Goal: Task Accomplishment & Management: Manage account settings

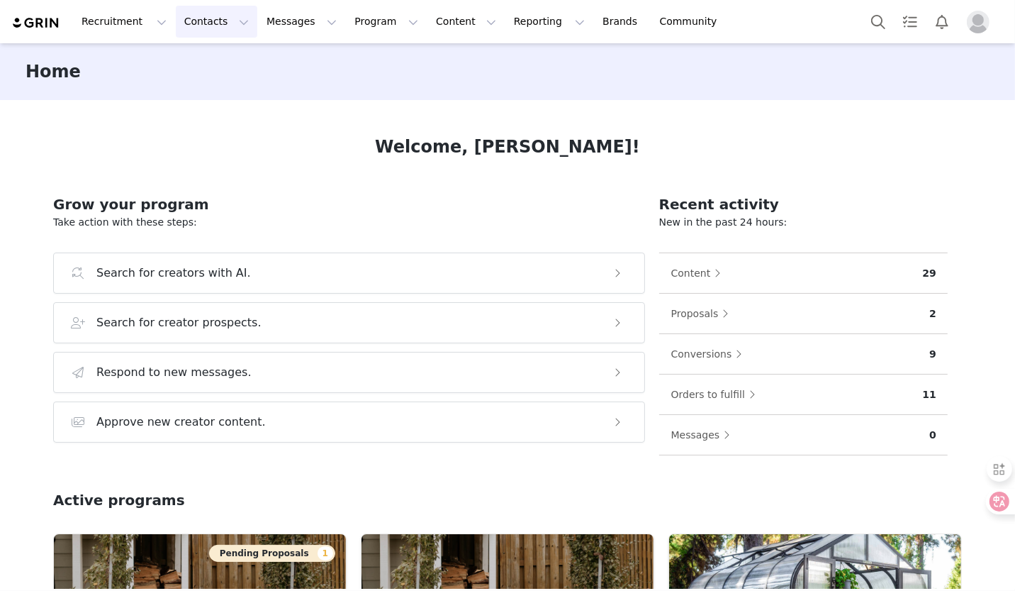
click at [189, 26] on button "Contacts Contacts" at bounding box center [217, 22] width 82 height 32
click at [989, 16] on span "Profile" at bounding box center [978, 22] width 23 height 23
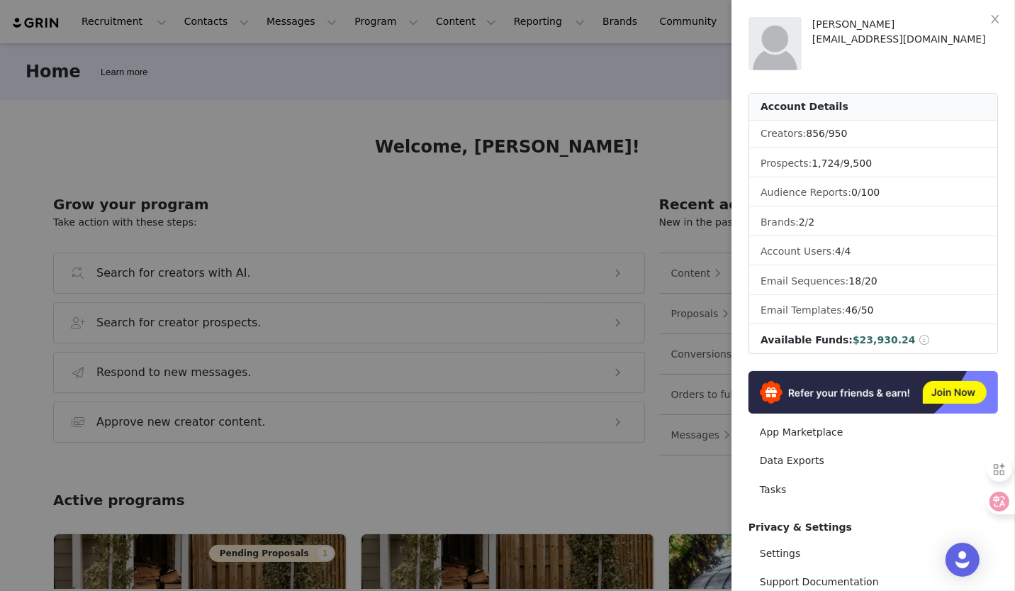
click at [689, 101] on div at bounding box center [507, 295] width 1015 height 591
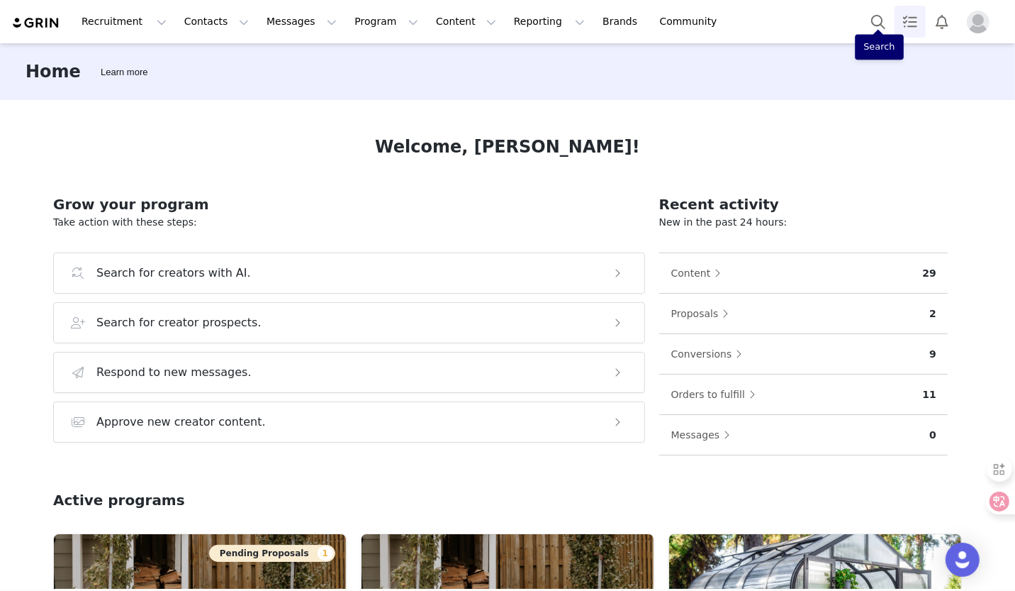
click at [902, 23] on link "Tasks" at bounding box center [910, 22] width 31 height 32
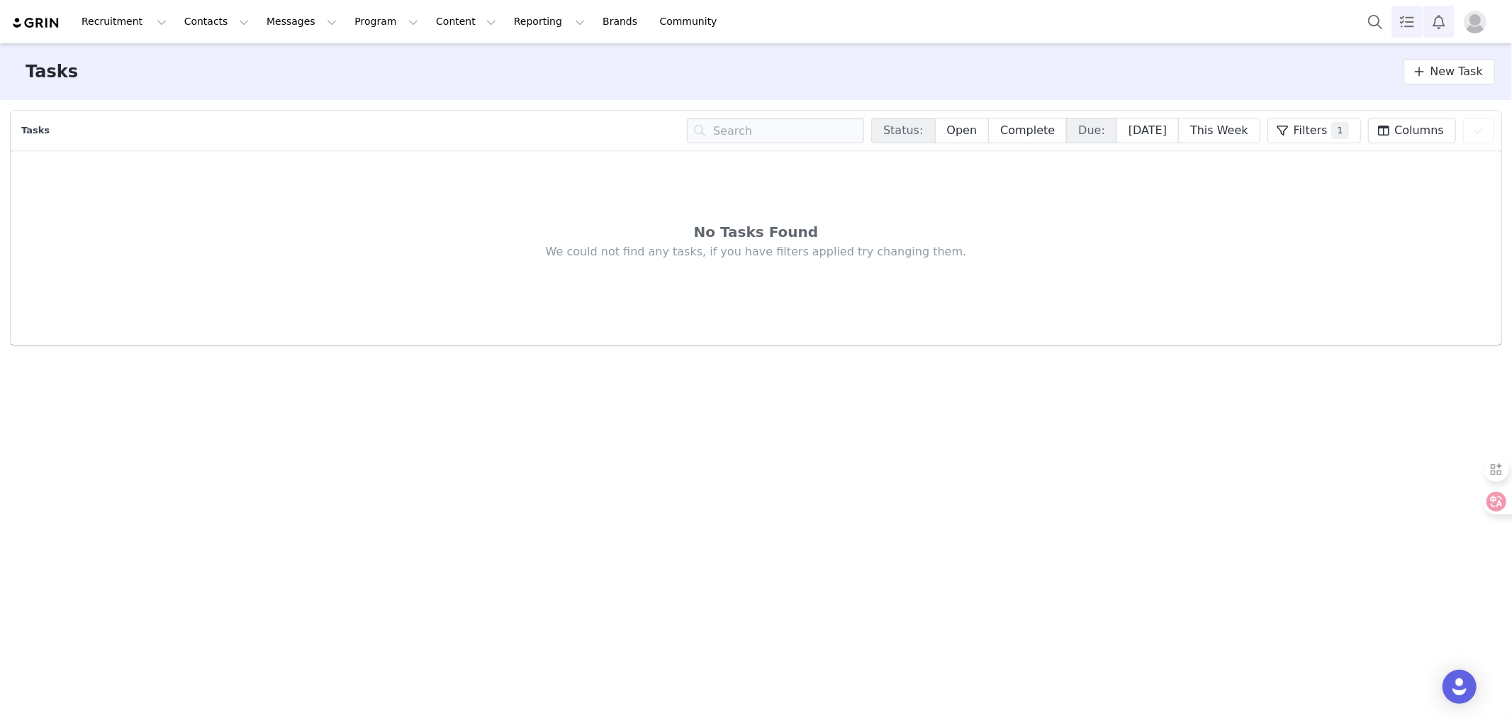
click at [1015, 17] on button "Notifications" at bounding box center [1439, 22] width 31 height 32
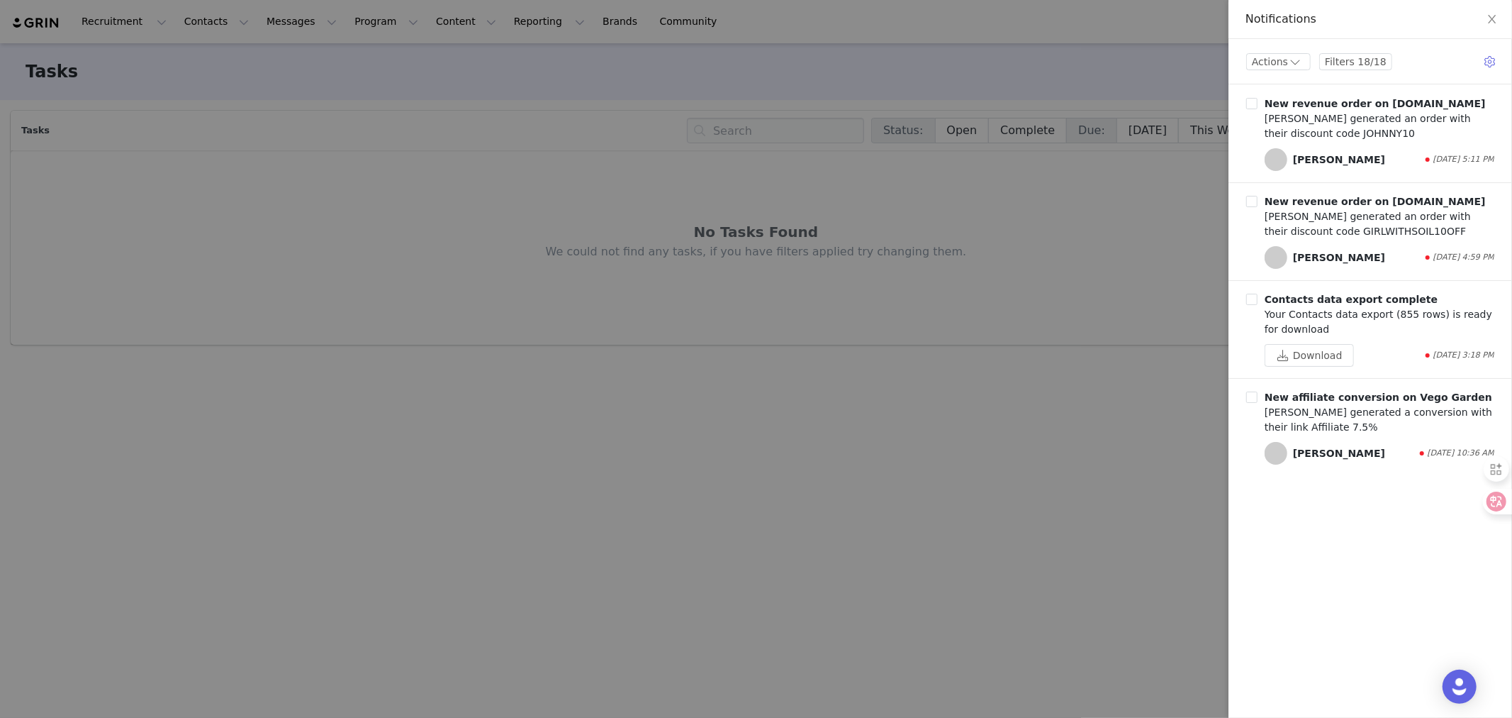
click at [1015, 267] on div at bounding box center [756, 359] width 1512 height 718
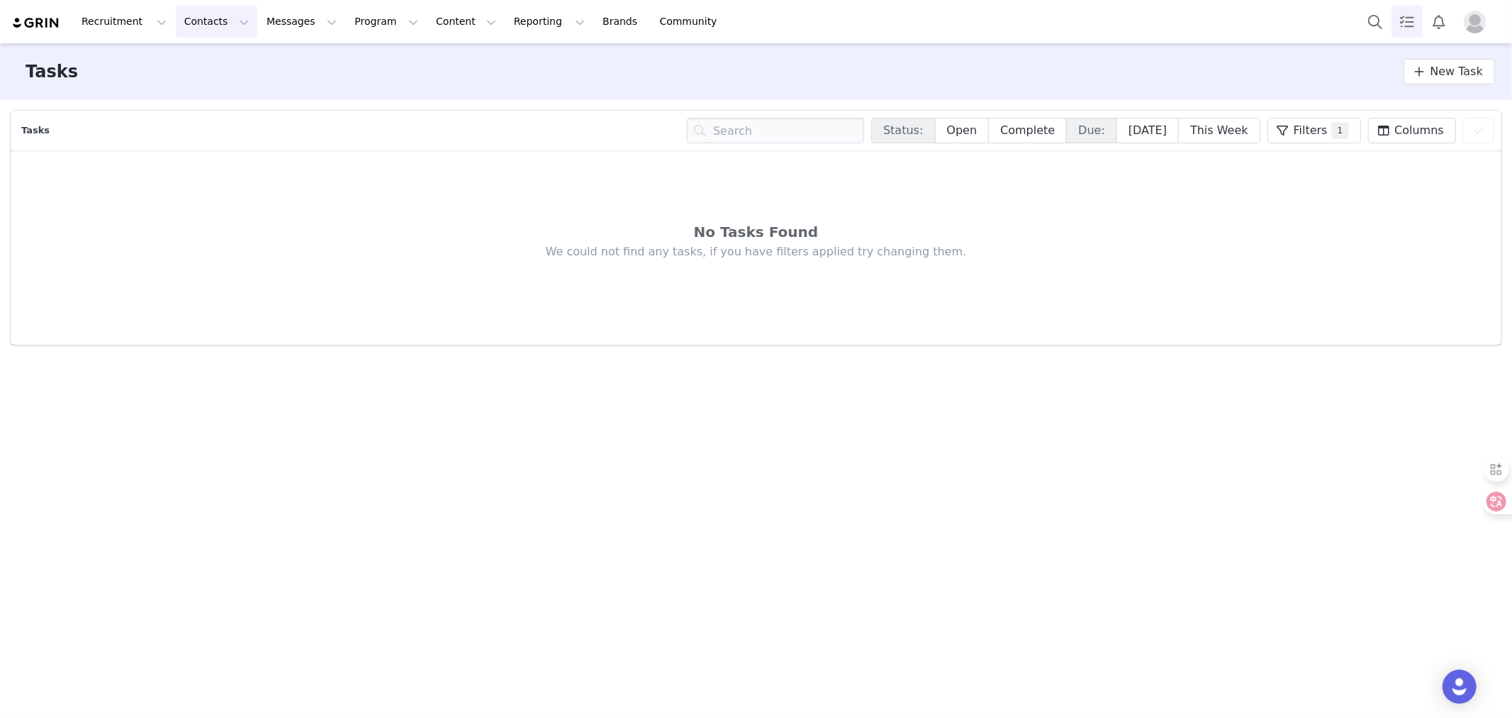
click at [214, 21] on button "Contacts Contacts" at bounding box center [217, 22] width 82 height 32
click at [228, 72] on link "Creators" at bounding box center [225, 63] width 112 height 26
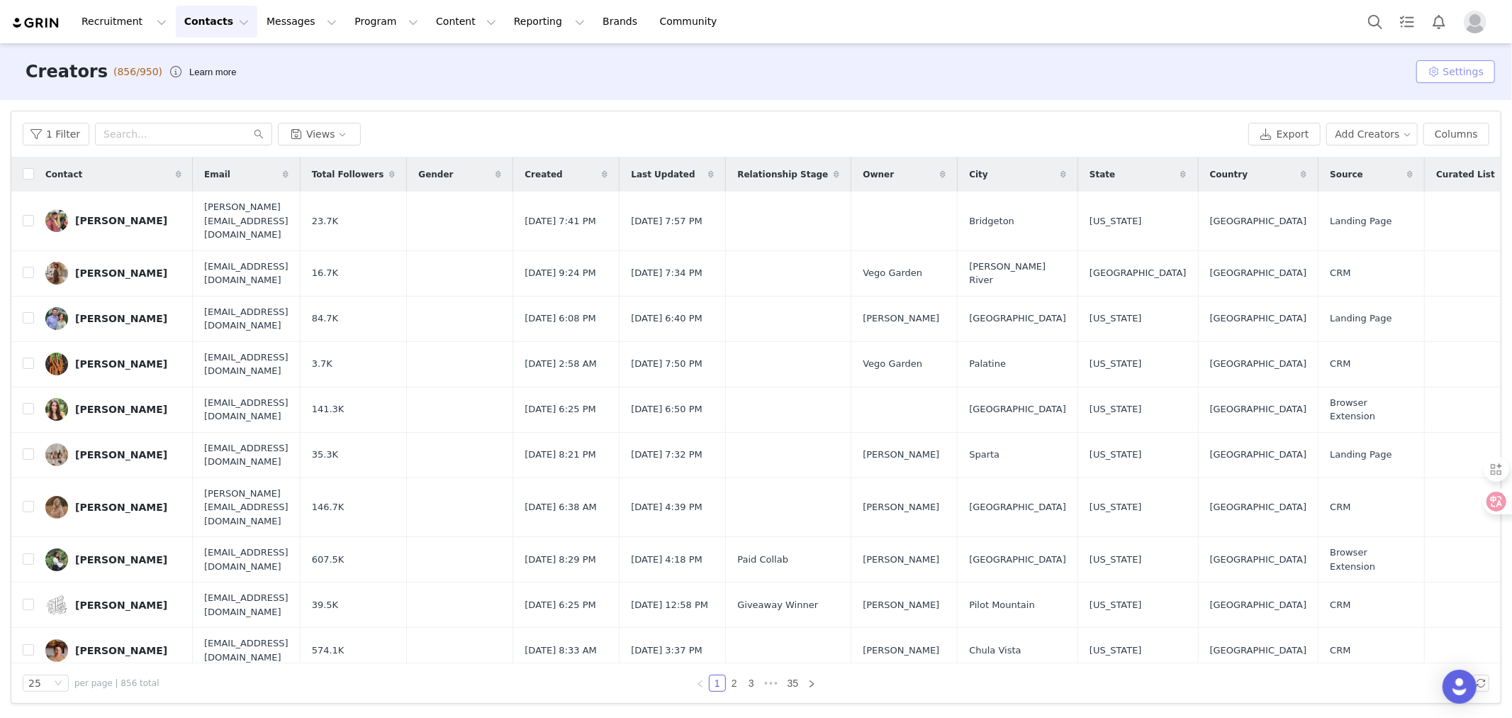
click at [1015, 79] on button "Settings" at bounding box center [1456, 71] width 79 height 23
click at [1015, 71] on button "Settings" at bounding box center [1456, 71] width 79 height 23
click at [340, 129] on button "Views" at bounding box center [319, 134] width 83 height 23
click at [337, 128] on button "Views" at bounding box center [319, 134] width 83 height 23
click at [577, 138] on div "1 Filter Views" at bounding box center [633, 134] width 1220 height 23
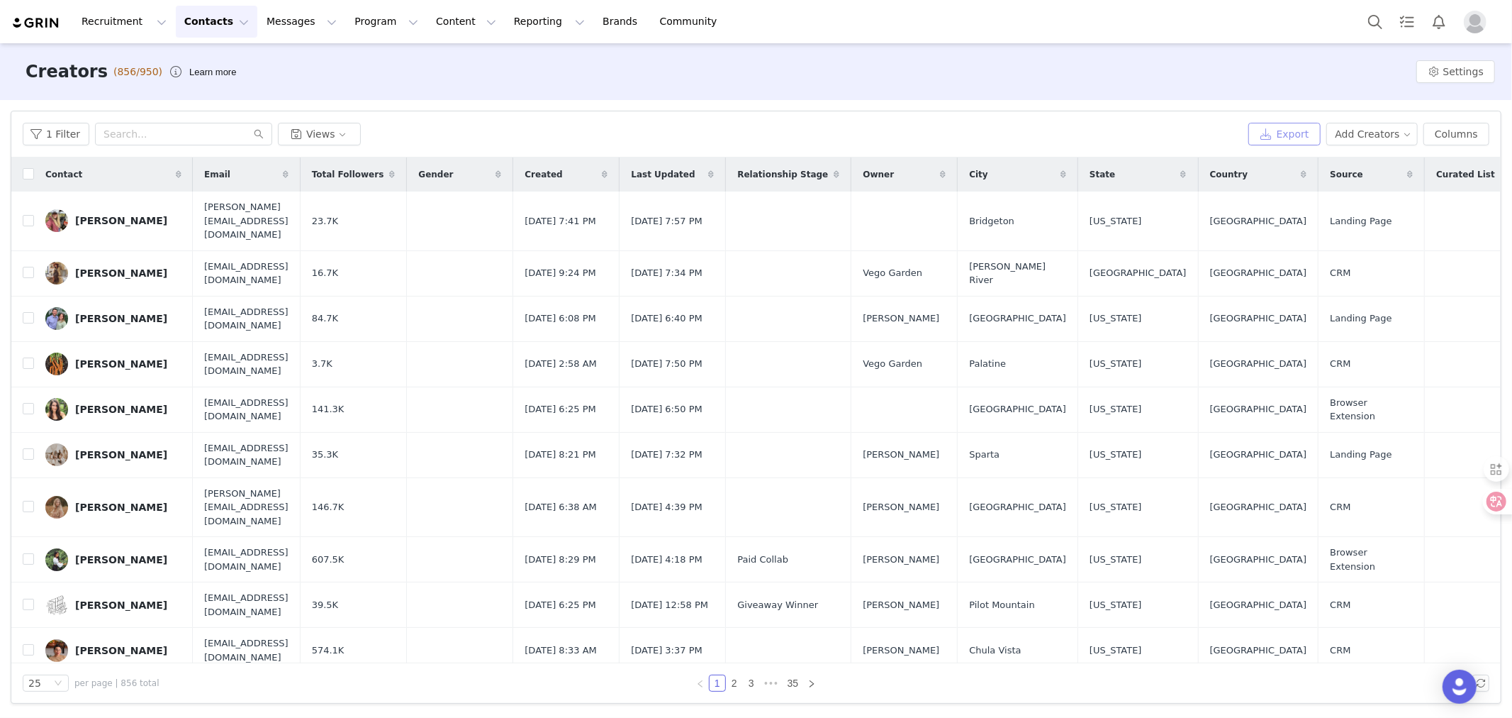
click at [1015, 137] on button "Export" at bounding box center [1285, 134] width 72 height 23
click at [1015, 590] on img "Open Intercom Messenger" at bounding box center [1460, 686] width 18 height 18
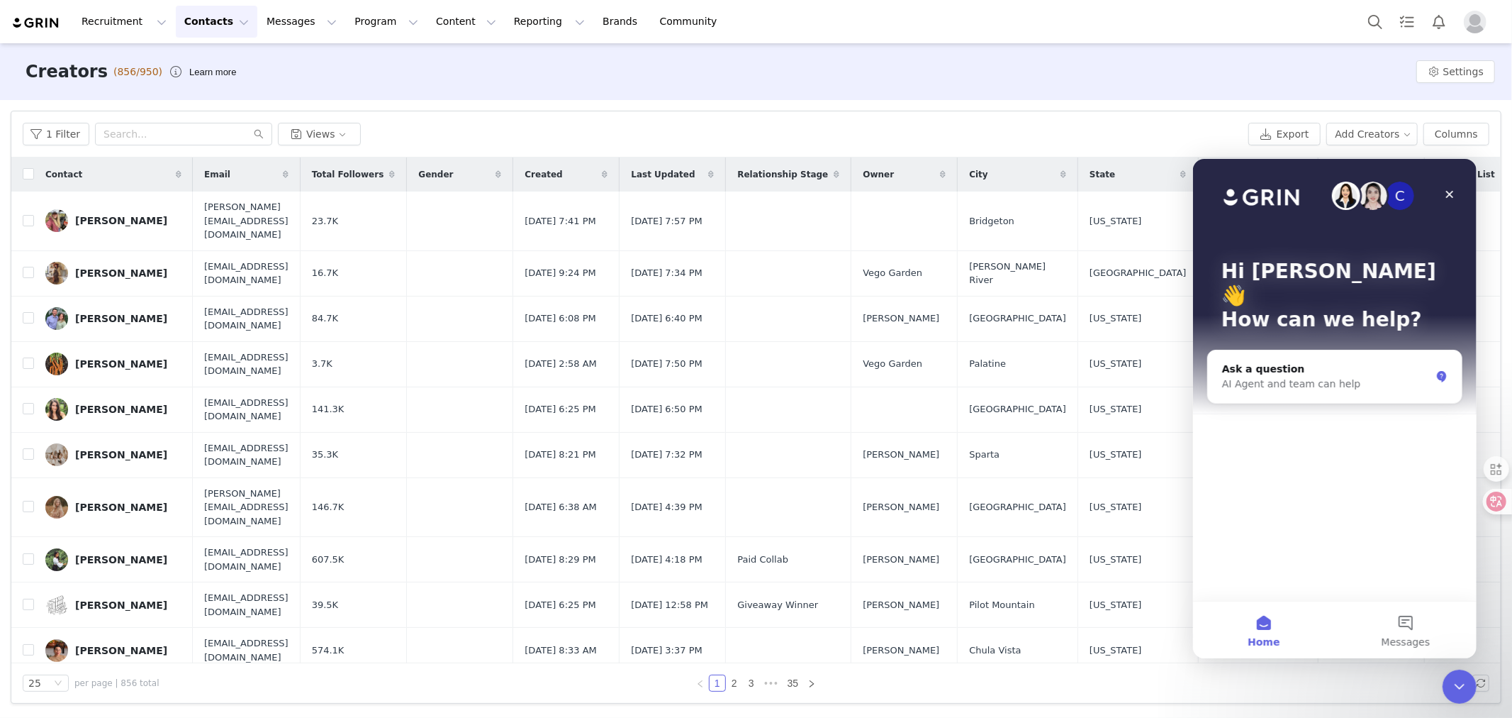
click at [1015, 590] on icon "Close Intercom Messenger" at bounding box center [1459, 686] width 10 height 6
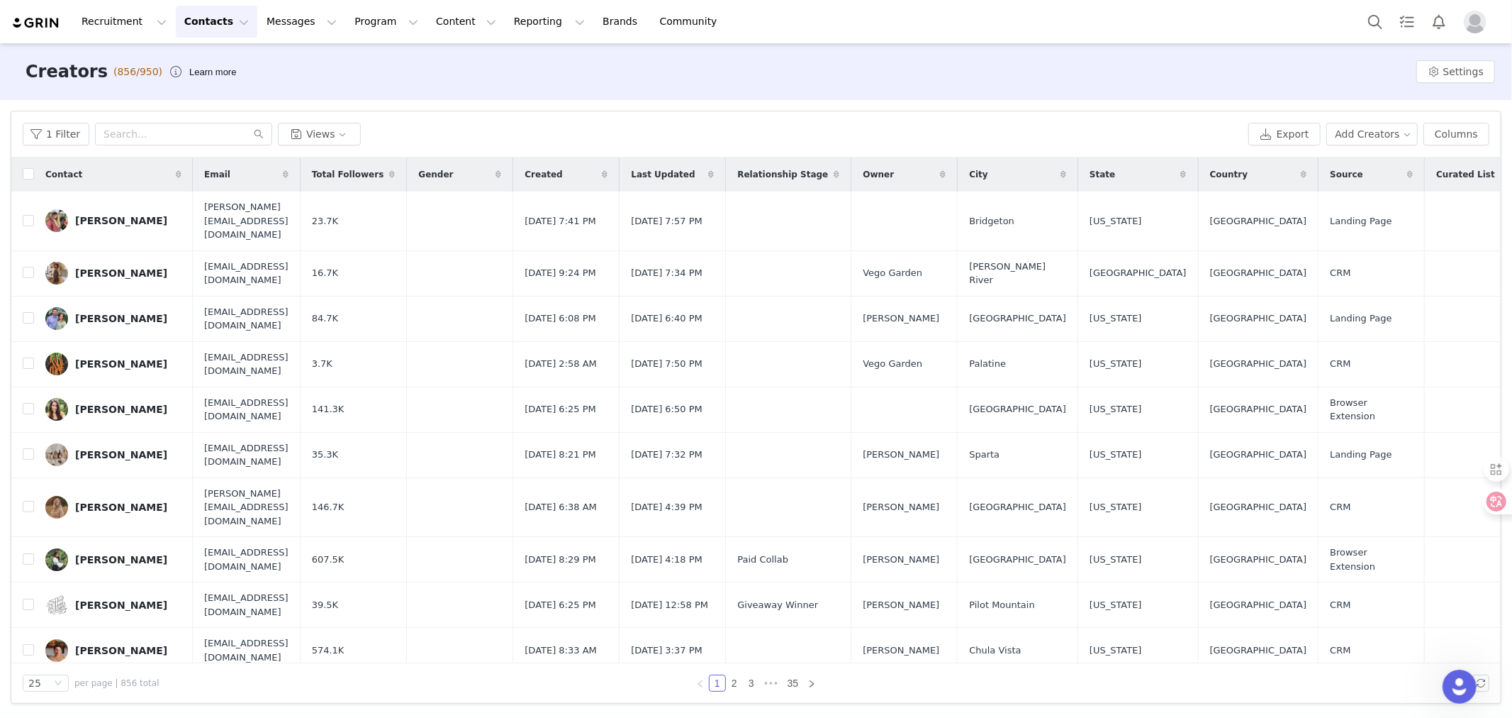
click at [1015, 590] on div at bounding box center [1276, 682] width 428 height 17
click at [1015, 590] on span "Download" at bounding box center [1233, 687] width 43 height 13
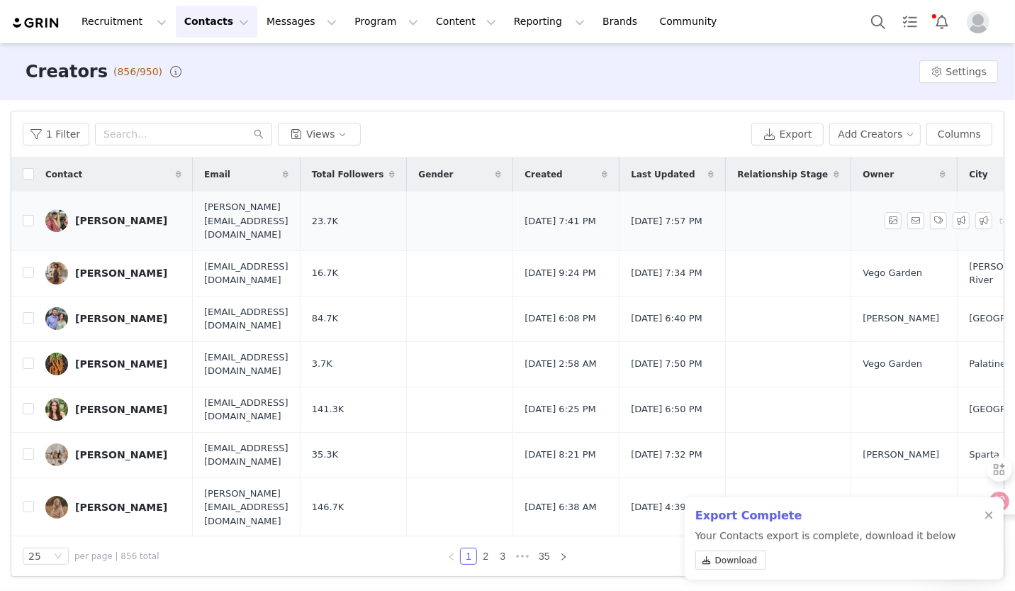
click at [289, 207] on span "[PERSON_NAME][EMAIL_ADDRESS][DOMAIN_NAME]" at bounding box center [246, 221] width 84 height 42
click at [262, 216] on span "[PERSON_NAME][EMAIL_ADDRESS][DOMAIN_NAME]" at bounding box center [246, 221] width 84 height 42
click at [102, 215] on div "[PERSON_NAME]" at bounding box center [121, 220] width 92 height 11
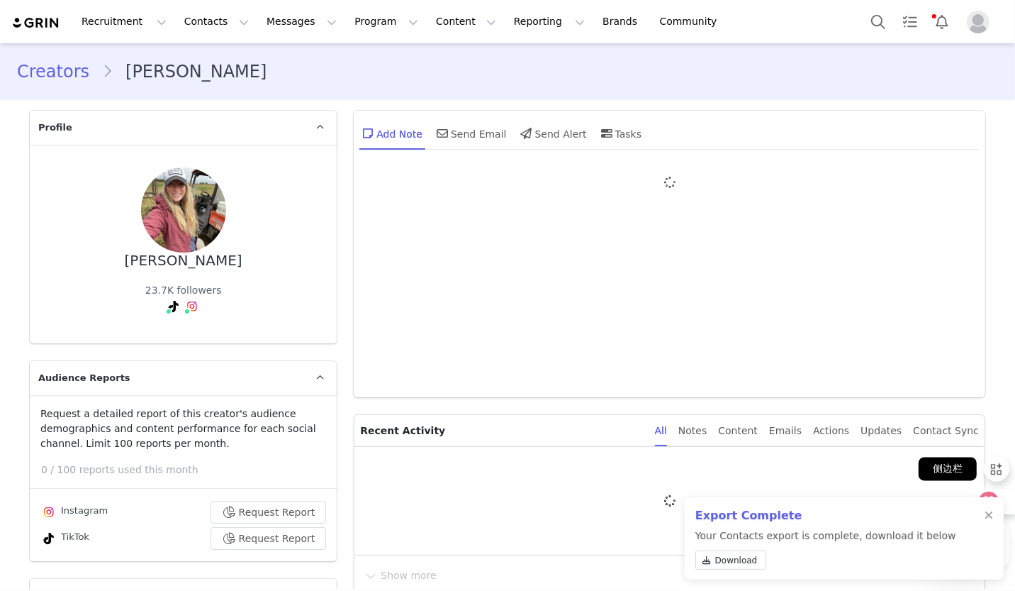
type input "+1 ([GEOGRAPHIC_DATA])"
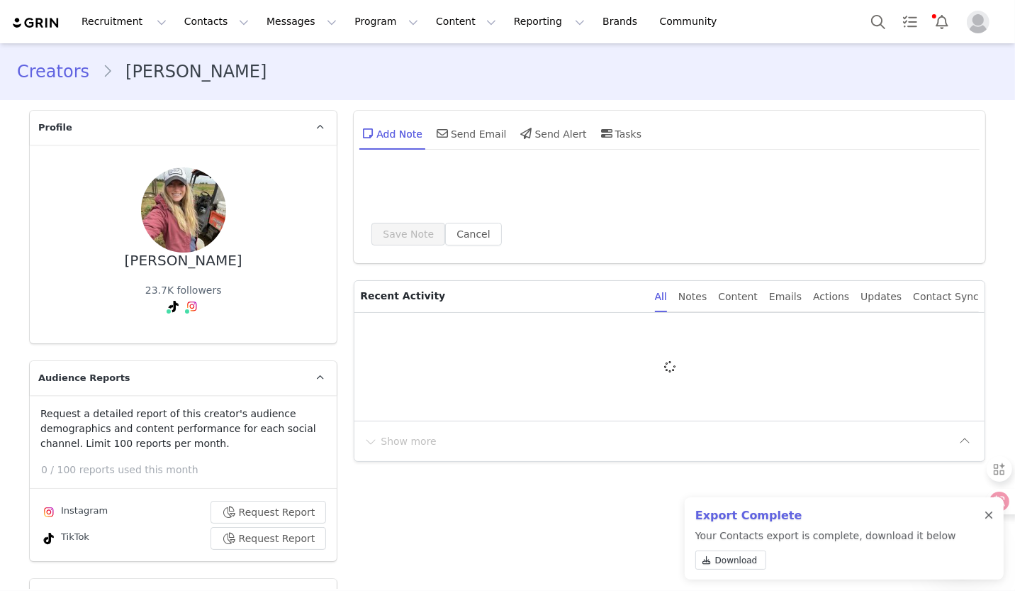
click at [989, 516] on div at bounding box center [989, 515] width 9 height 11
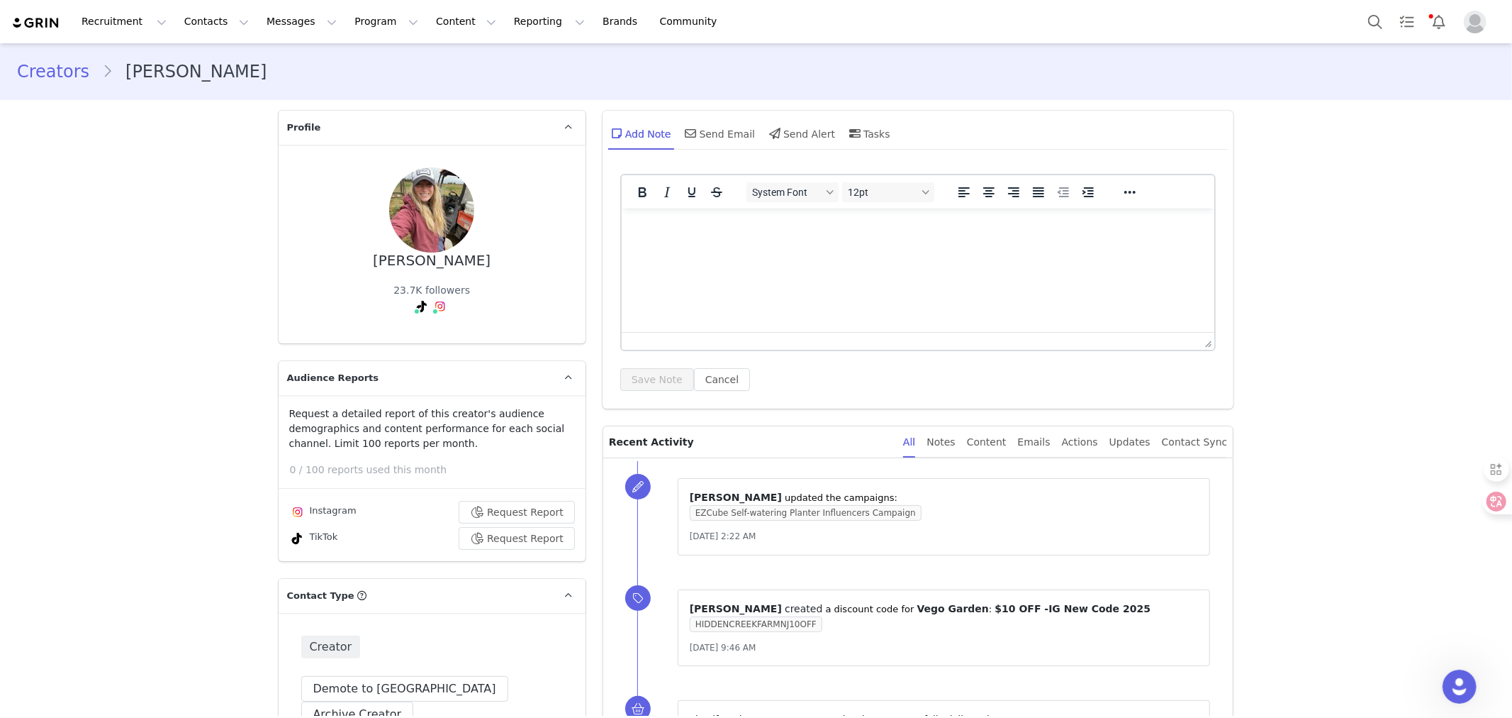
click at [1010, 79] on div "Creators [PERSON_NAME]" at bounding box center [756, 72] width 1478 height 26
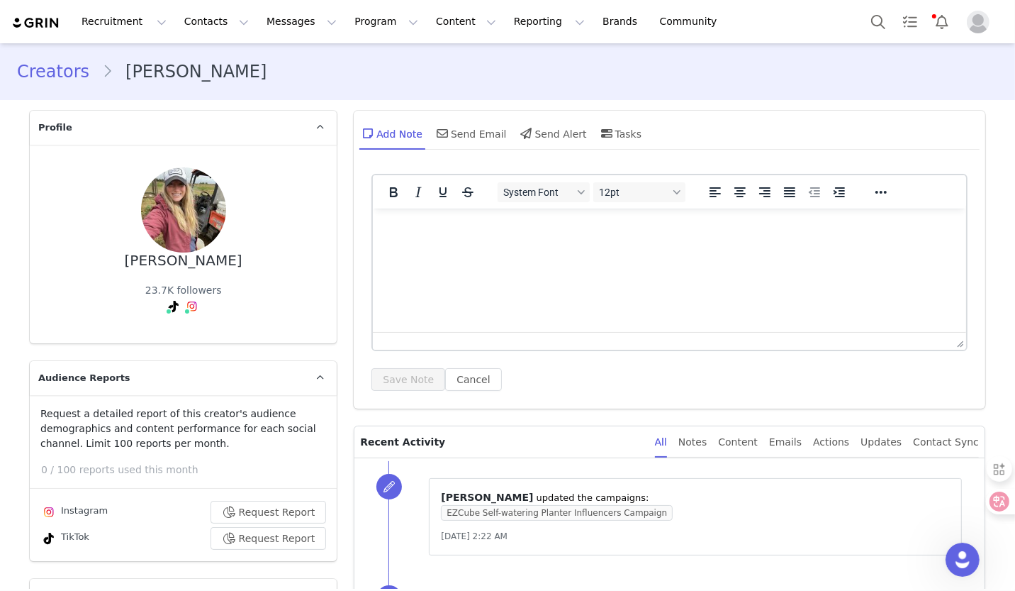
click at [206, 128] on p "Profile" at bounding box center [166, 128] width 273 height 34
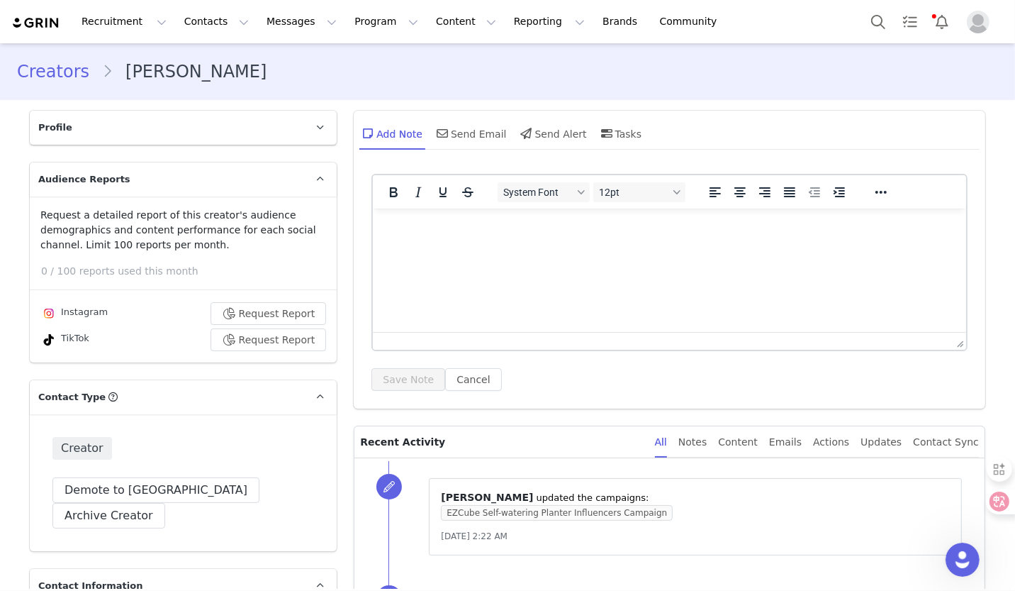
drag, startPoint x: 258, startPoint y: 60, endPoint x: 125, endPoint y: 72, distance: 133.9
click at [258, 60] on div "Creators [PERSON_NAME]" at bounding box center [507, 72] width 981 height 26
click at [72, 76] on link "Creators" at bounding box center [59, 72] width 85 height 26
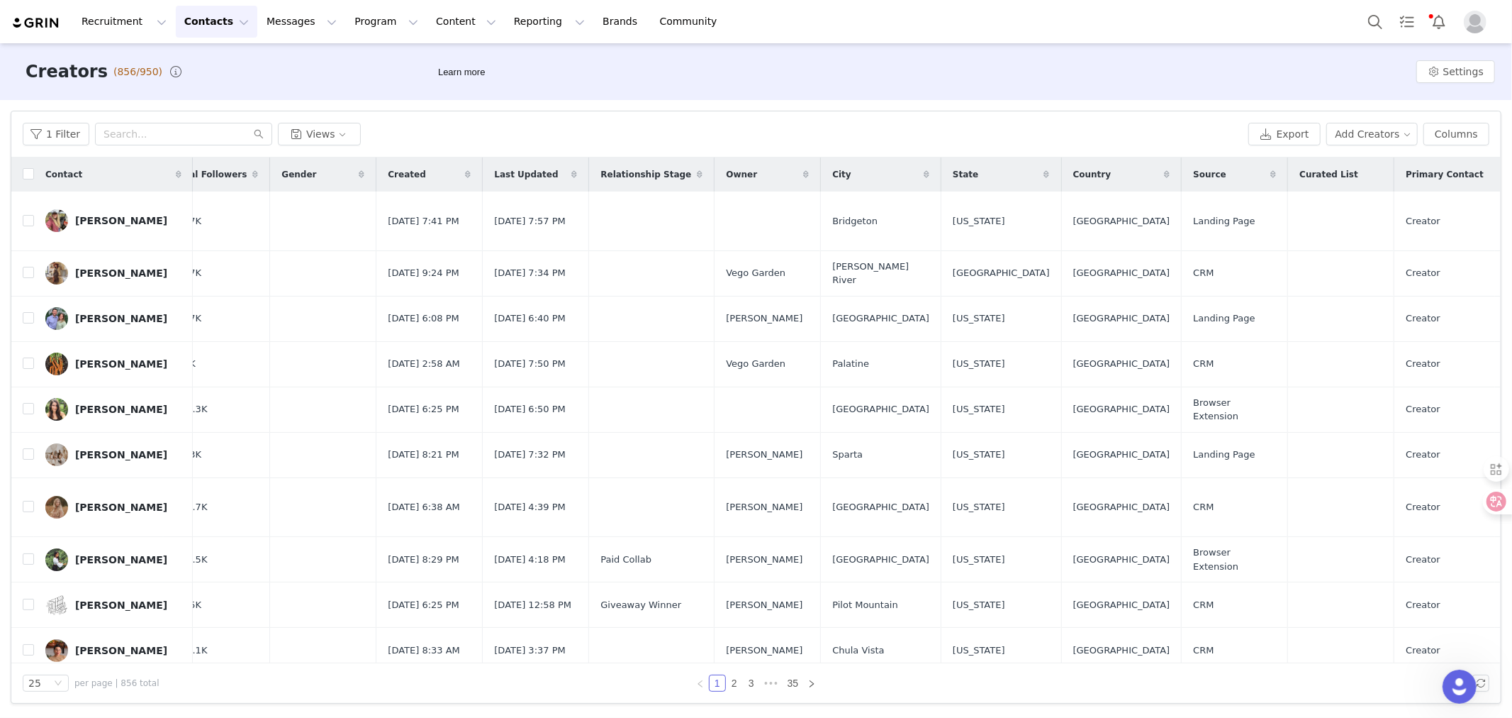
scroll to position [0, 191]
click at [1015, 130] on button "Columns" at bounding box center [1457, 134] width 66 height 23
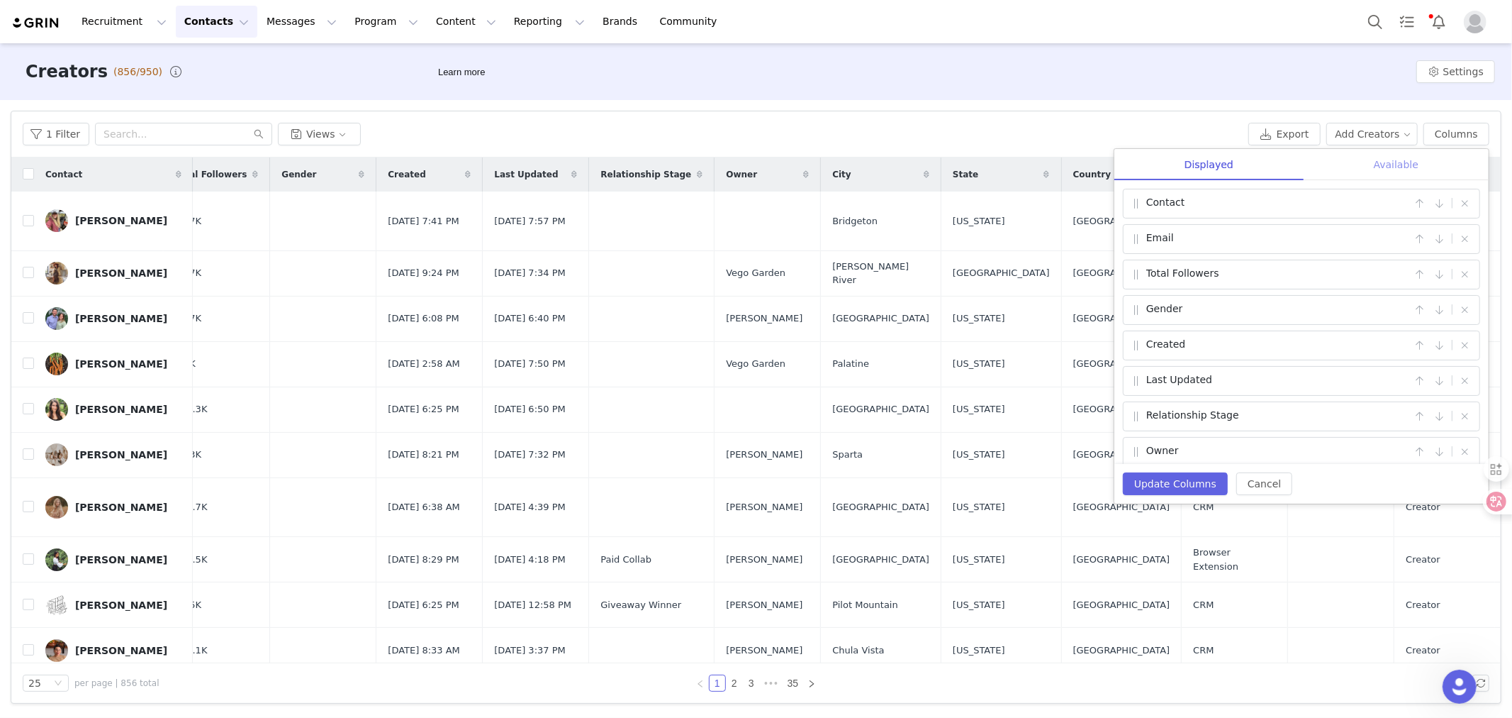
click at [1015, 160] on div "Available" at bounding box center [1396, 165] width 185 height 32
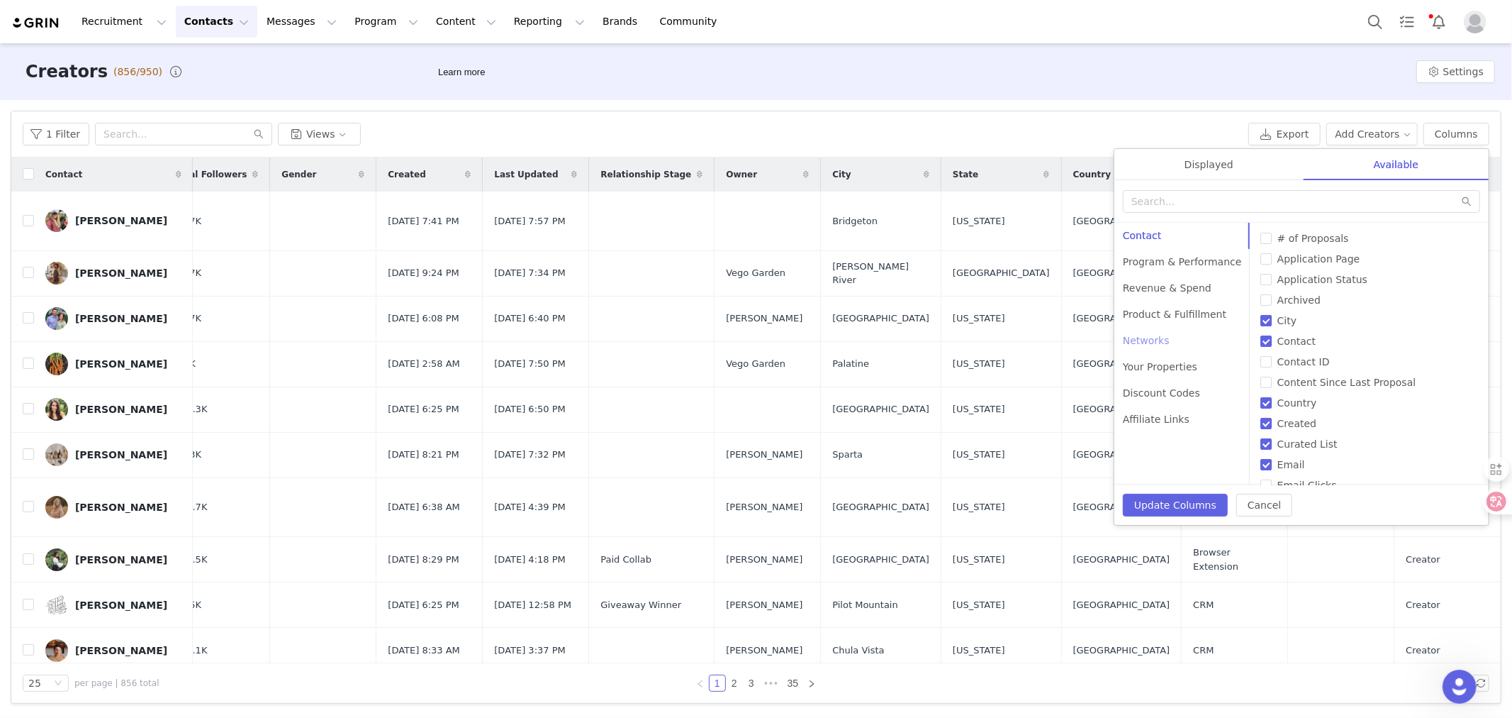
click at [1015, 340] on div "Networks" at bounding box center [1183, 341] width 136 height 26
click at [1015, 284] on span "Facebook URL" at bounding box center [1312, 279] width 81 height 11
click at [1015, 284] on input "Facebook URL" at bounding box center [1266, 279] width 11 height 11
checkbox input "true"
click at [1015, 408] on label "Instagram URL" at bounding box center [1369, 403] width 217 height 15
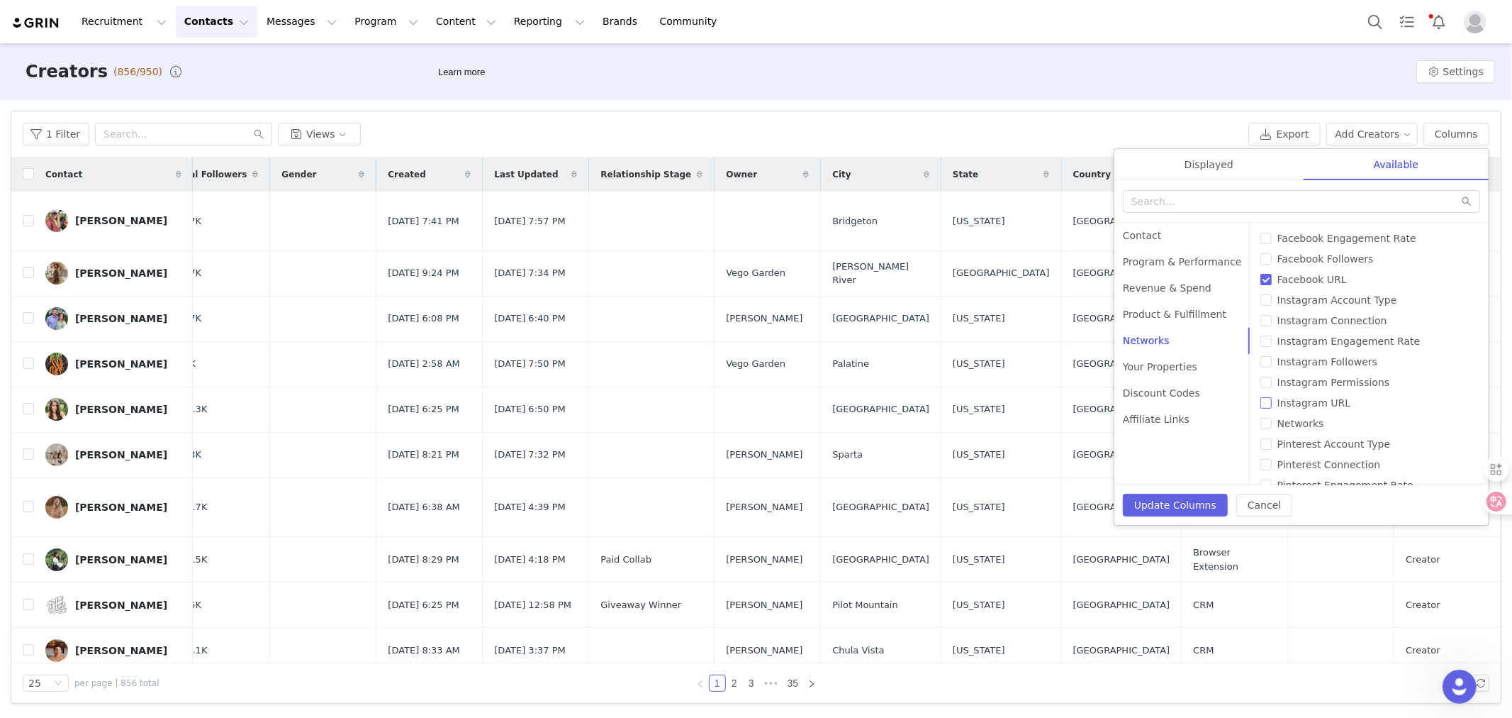
click at [1015, 408] on input "Instagram URL" at bounding box center [1266, 402] width 11 height 11
checkbox input "true"
click at [1015, 269] on span "Networks" at bounding box center [1301, 265] width 58 height 11
click at [1015, 269] on input "Networks" at bounding box center [1266, 265] width 11 height 11
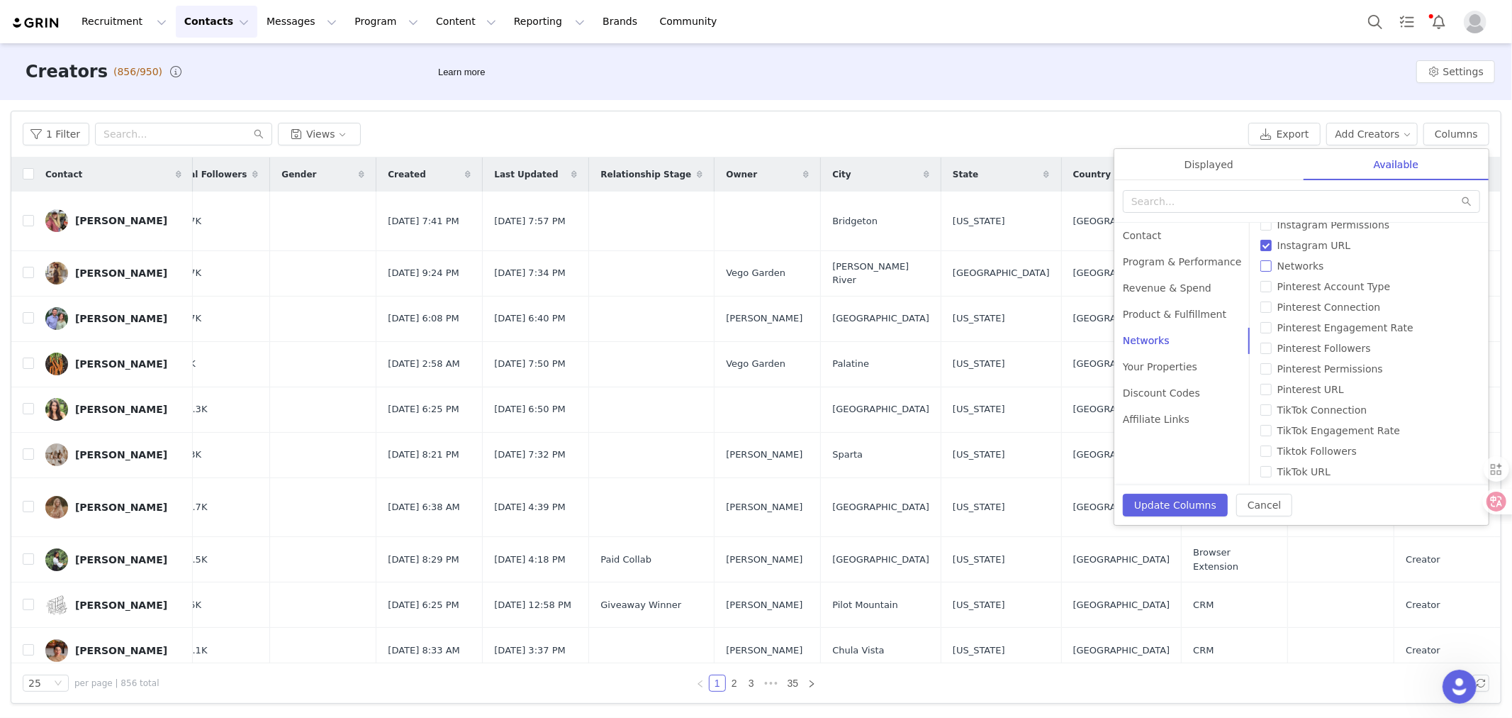
checkbox input "true"
click at [1015, 313] on span "TikTok URL" at bounding box center [1304, 313] width 65 height 11
click at [1015, 313] on input "TikTok URL" at bounding box center [1266, 313] width 11 height 11
checkbox input "true"
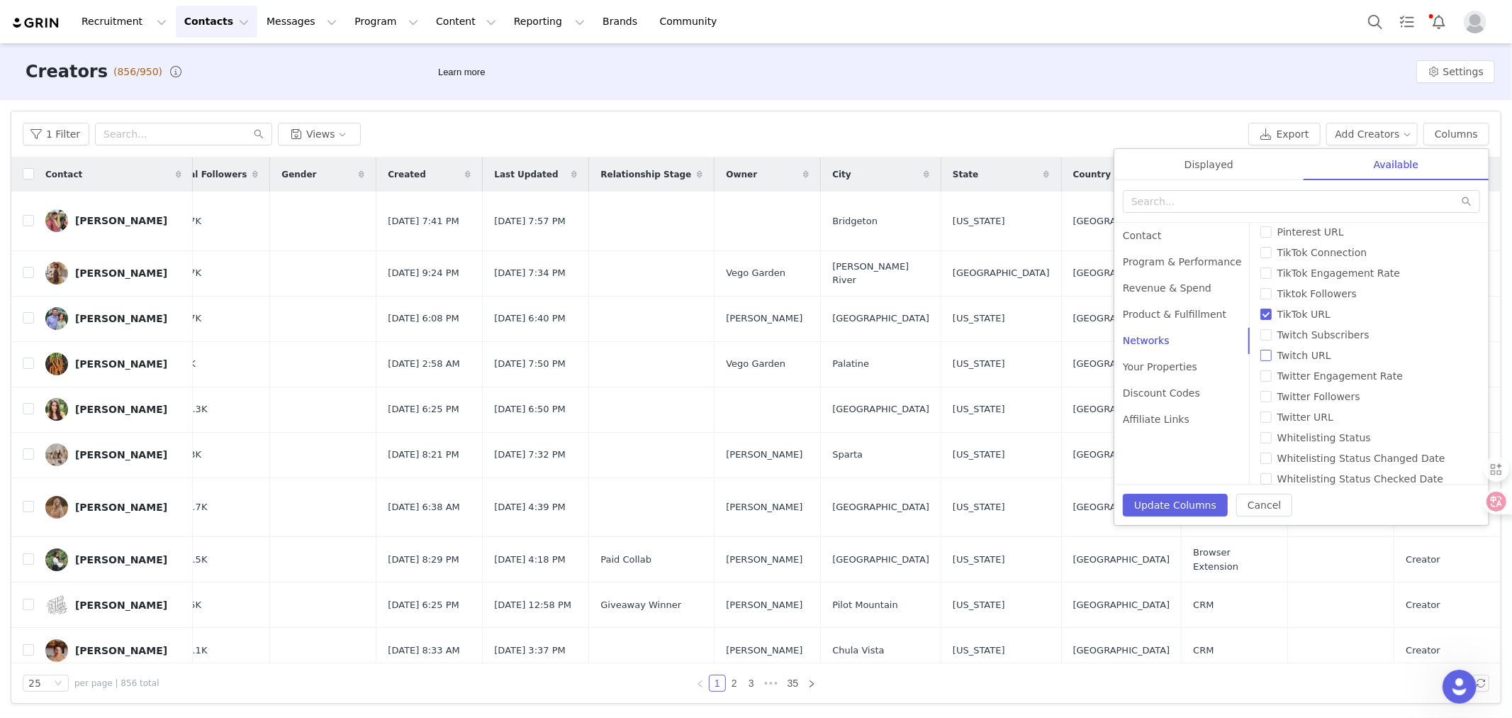
scroll to position [386, 0]
click at [1015, 470] on span "YouTube URL" at bounding box center [1309, 469] width 74 height 11
click at [1015, 470] on input "YouTube URL" at bounding box center [1266, 469] width 11 height 11
checkbox input "true"
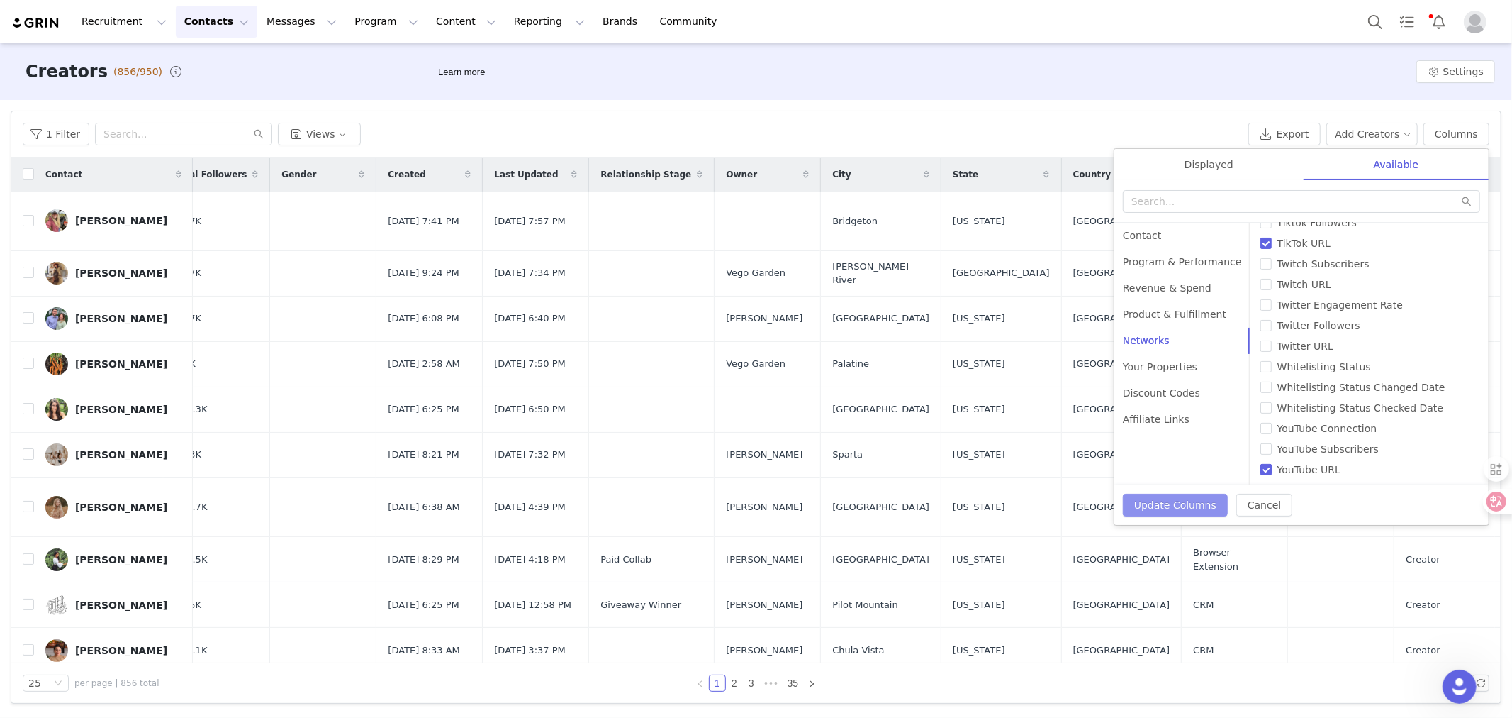
click at [1015, 501] on button "Update Columns" at bounding box center [1175, 505] width 105 height 23
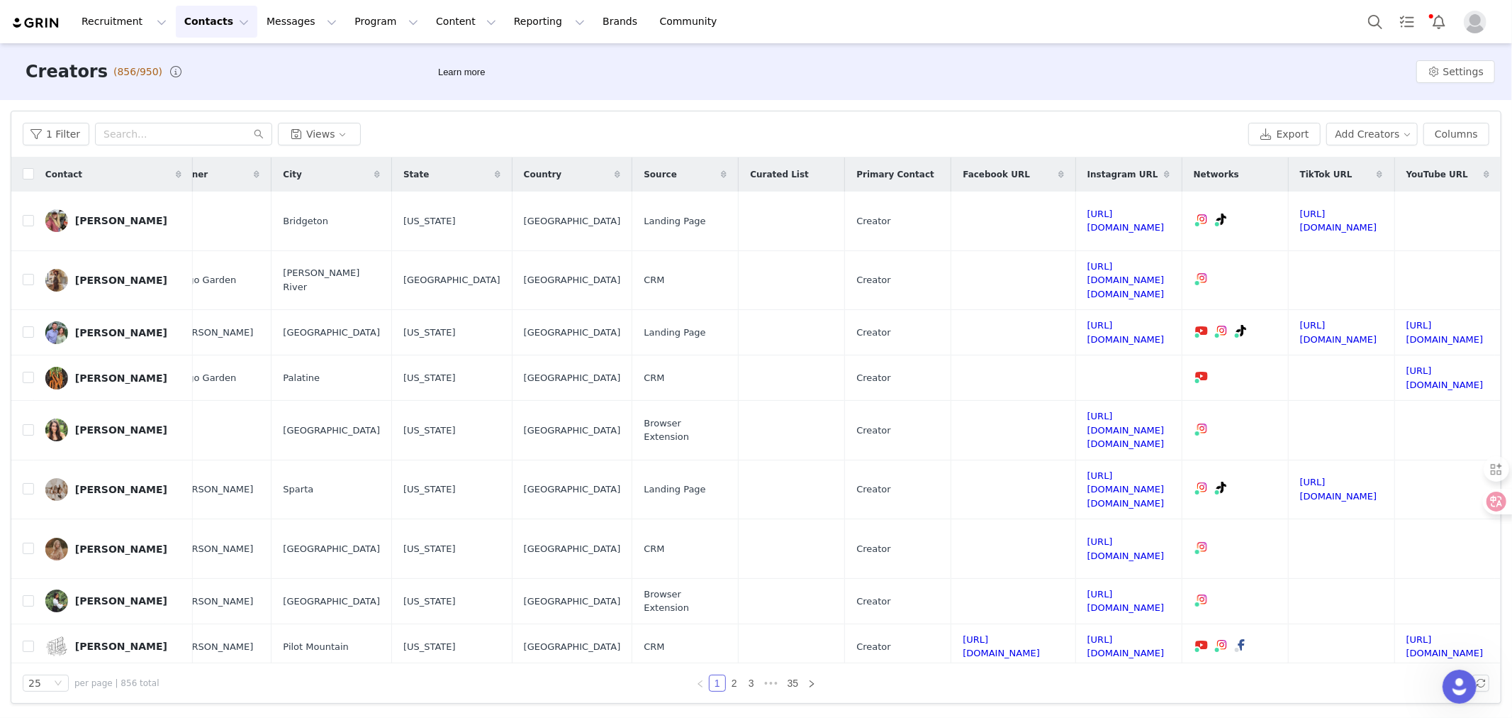
scroll to position [0, 1254]
click at [1015, 133] on button "Columns" at bounding box center [1457, 134] width 66 height 23
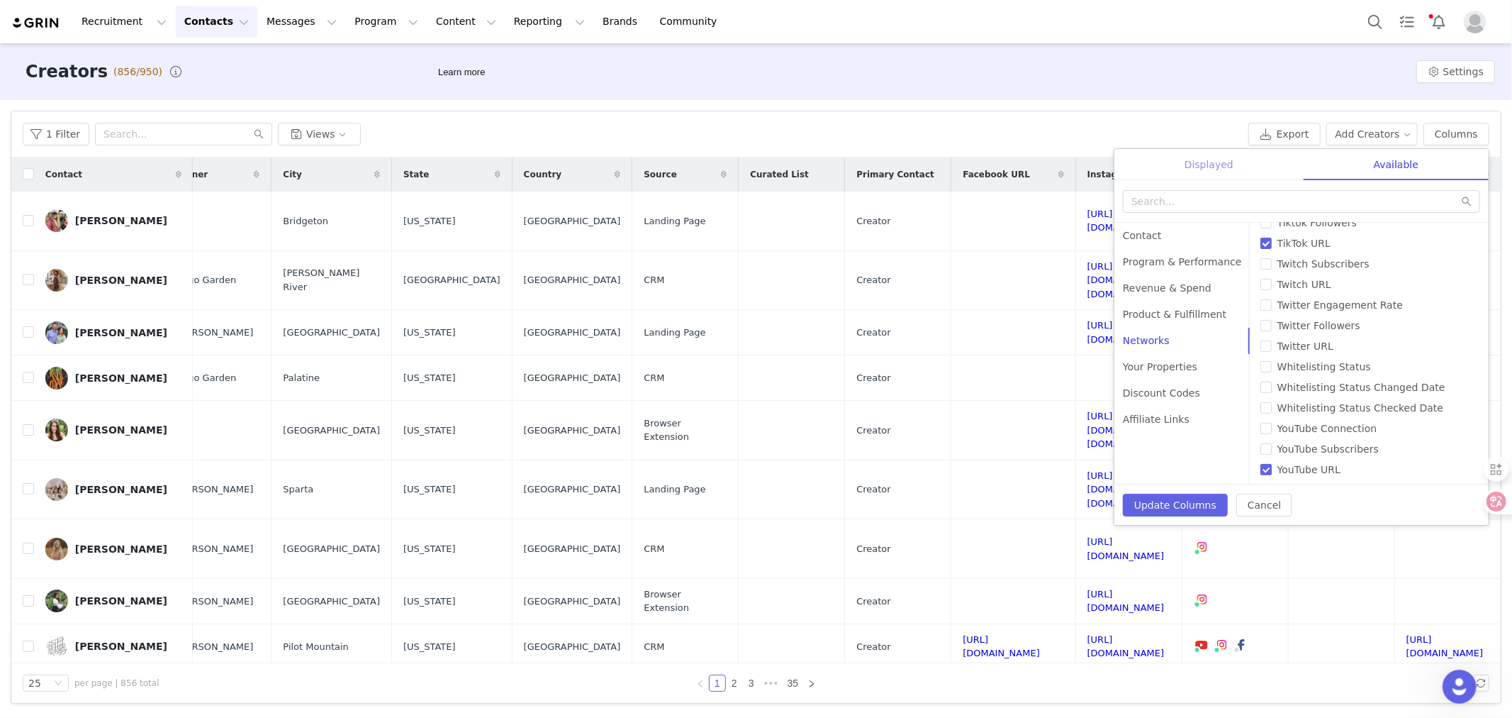
click at [1015, 168] on div "Displayed" at bounding box center [1209, 165] width 189 height 32
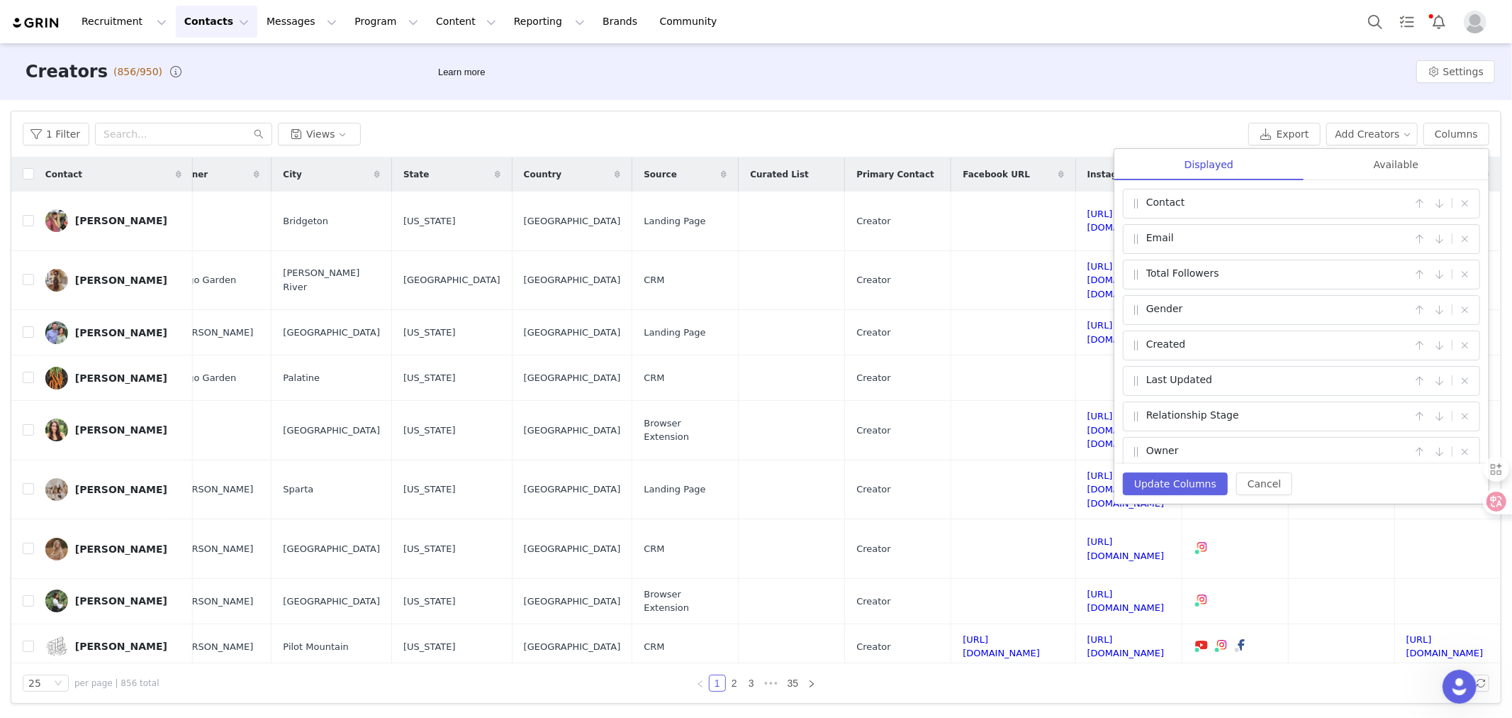
click at [1015, 87] on div "Creators (856/950) Learn more Settings" at bounding box center [756, 71] width 1512 height 57
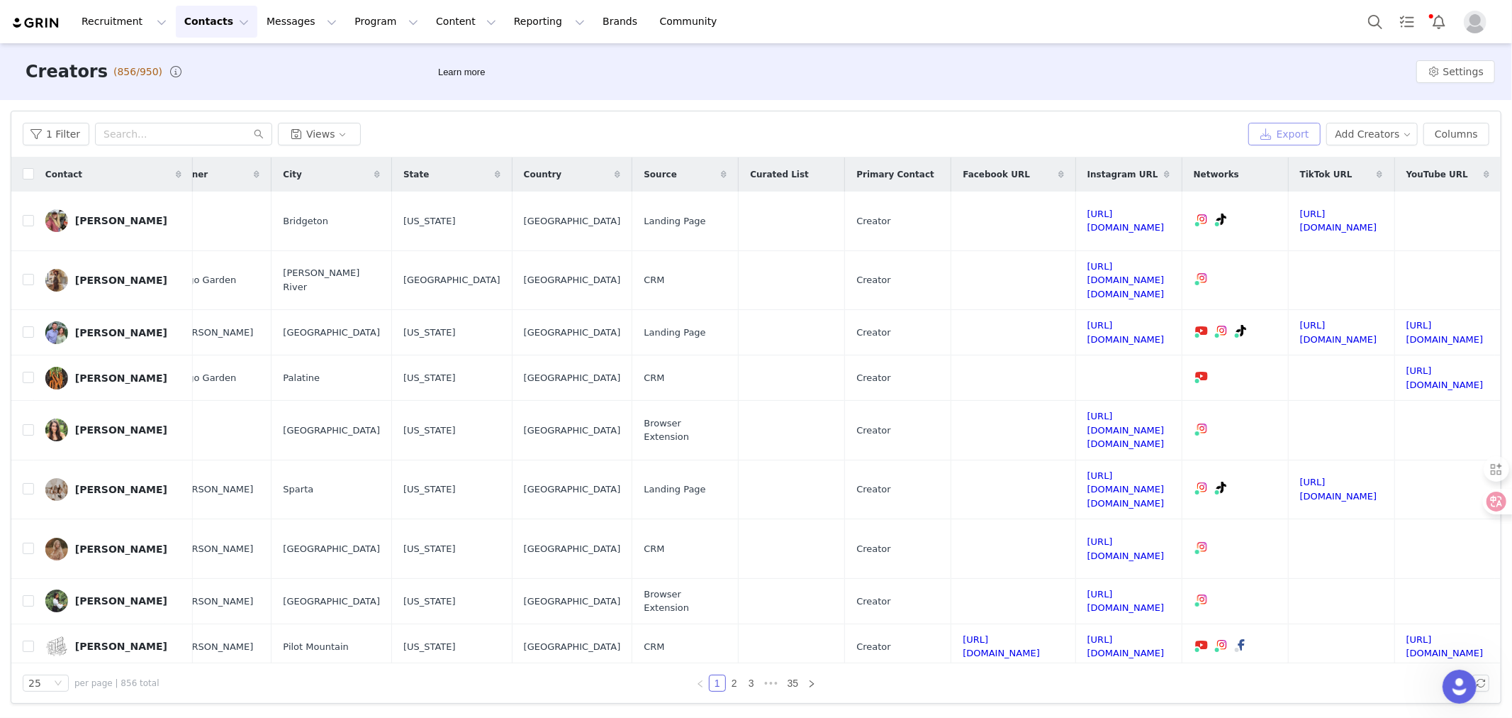
click at [1015, 131] on button "Export" at bounding box center [1285, 134] width 72 height 23
click at [1015, 590] on span "Download" at bounding box center [1233, 687] width 43 height 13
